Goal: Find specific page/section: Find specific page/section

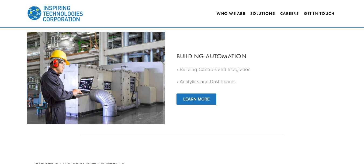
scroll to position [377, 0]
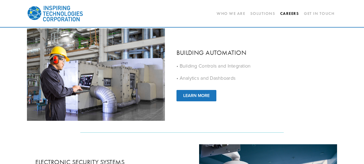
click at [291, 12] on link "Careers" at bounding box center [289, 13] width 19 height 9
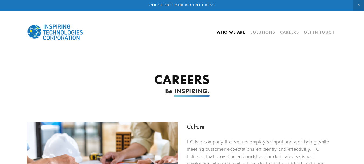
click at [221, 34] on link "Who We Are" at bounding box center [231, 31] width 29 height 9
